Goal: Check status

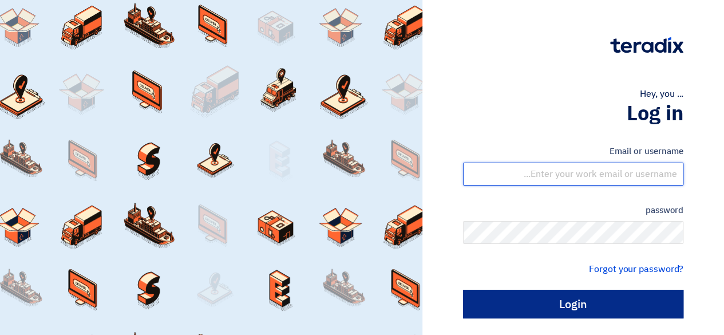
type input "[EMAIL_ADDRESS][DOMAIN_NAME]"
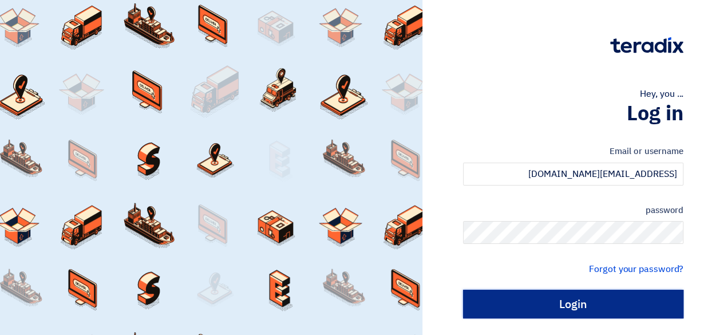
click at [600, 310] on input "Login" at bounding box center [573, 304] width 220 height 29
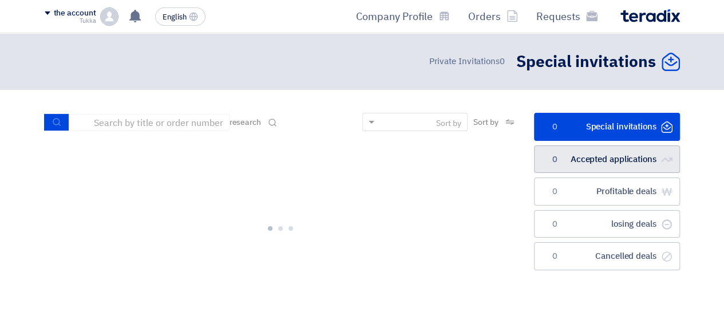
click at [606, 151] on link "الطلبات المقبولة Accepted applications 0" at bounding box center [607, 159] width 146 height 28
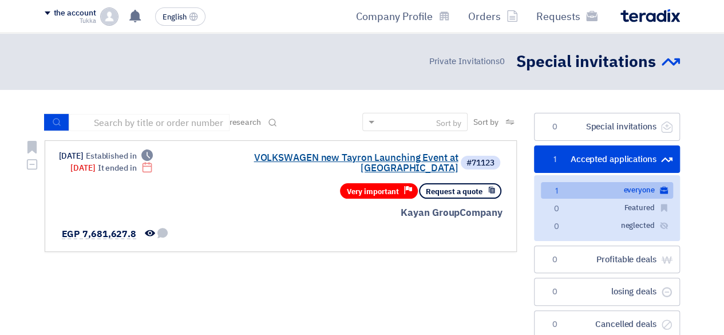
click at [393, 161] on font "VOLKSWAGEN new Tayron Launching Event at [GEOGRAPHIC_DATA]" at bounding box center [356, 163] width 204 height 25
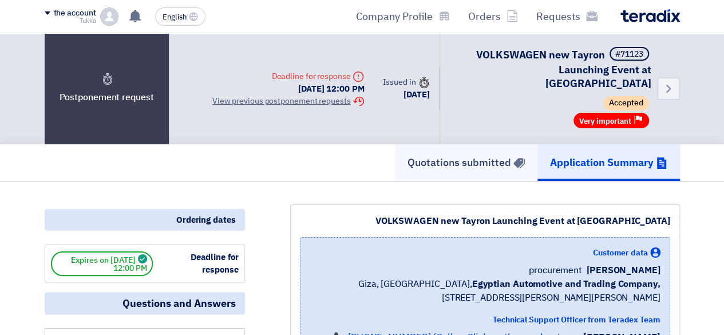
click at [493, 156] on link "Quotations submitted" at bounding box center [466, 162] width 143 height 37
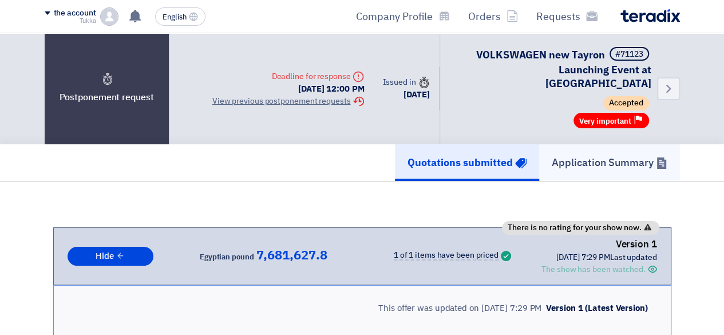
click at [625, 161] on link "Application Summary" at bounding box center [609, 162] width 141 height 37
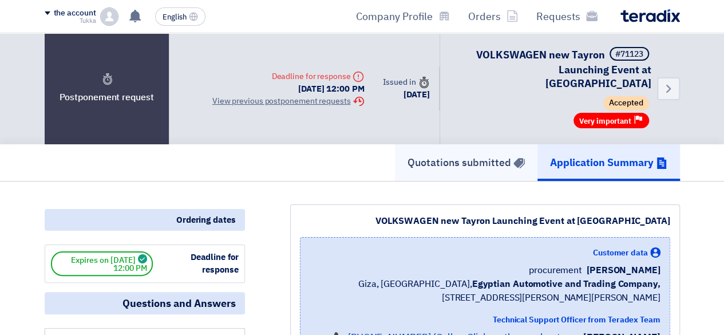
click at [493, 155] on font "Quotations submitted" at bounding box center [460, 162] width 104 height 15
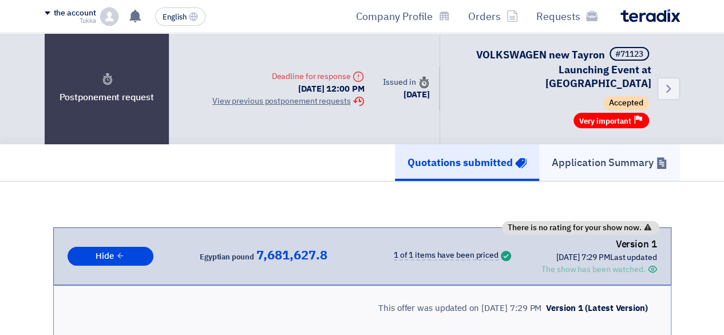
click at [611, 144] on link "Application Summary" at bounding box center [609, 162] width 141 height 37
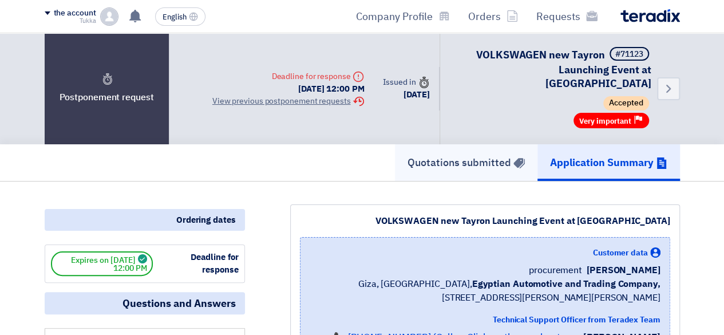
click at [497, 155] on font "Quotations submitted" at bounding box center [460, 162] width 104 height 15
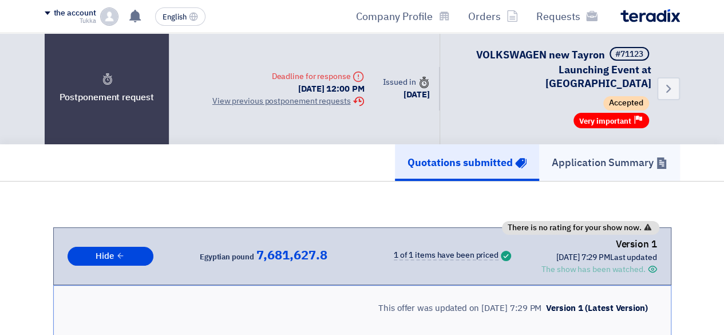
click at [582, 155] on font "Application Summary" at bounding box center [603, 162] width 102 height 15
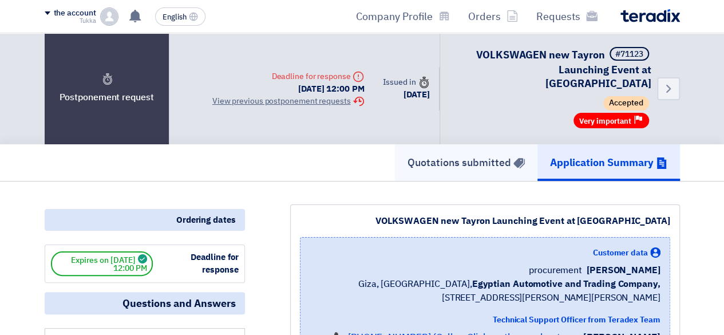
click at [446, 156] on link "Quotations submitted" at bounding box center [466, 162] width 143 height 37
